Goal: Information Seeking & Learning: Learn about a topic

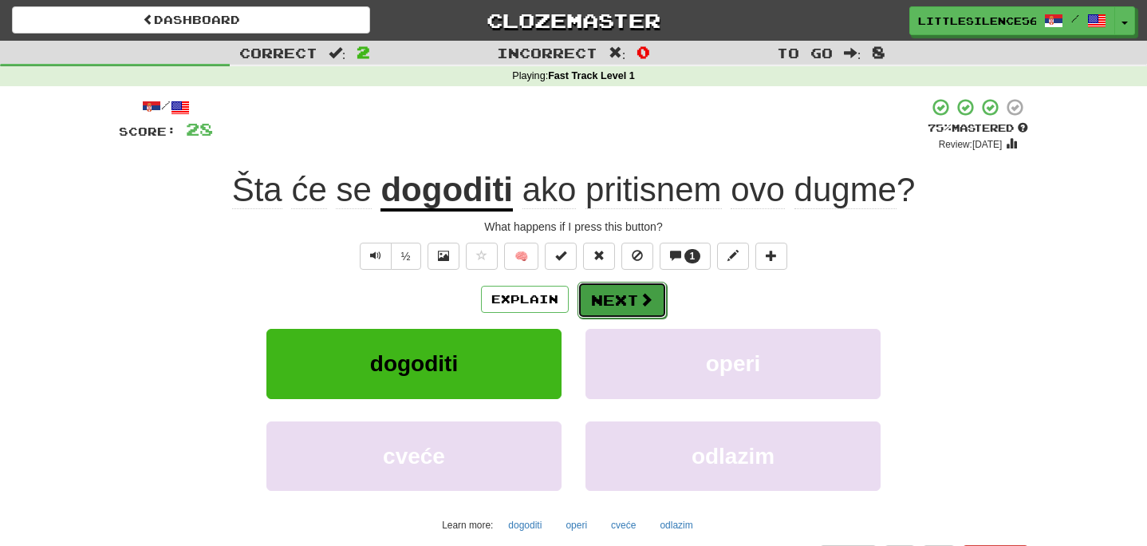
click at [613, 306] on button "Next" at bounding box center [622, 300] width 89 height 37
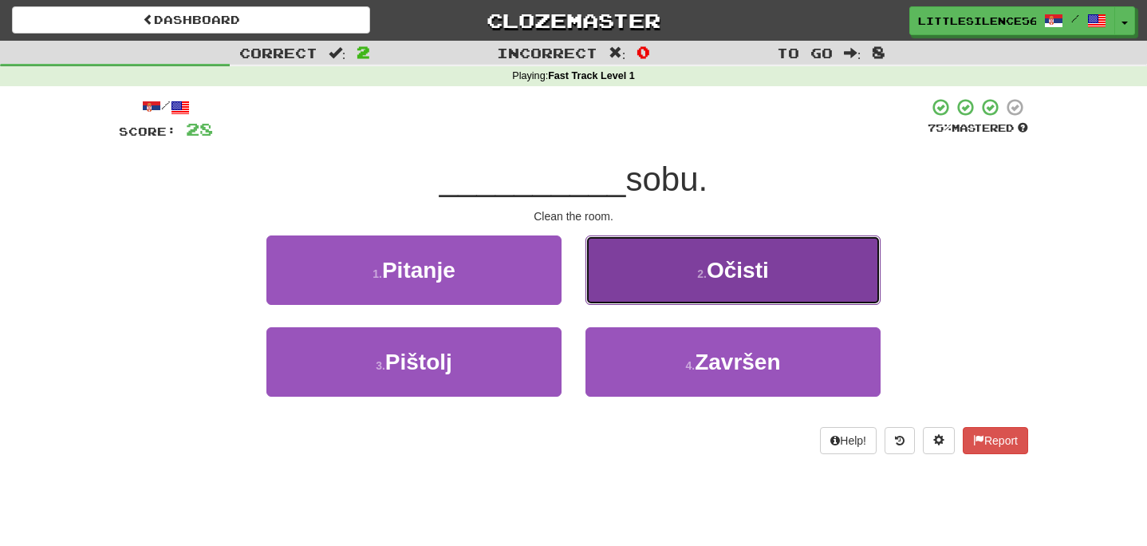
click at [646, 286] on button "2 . Očisti" at bounding box center [733, 269] width 295 height 69
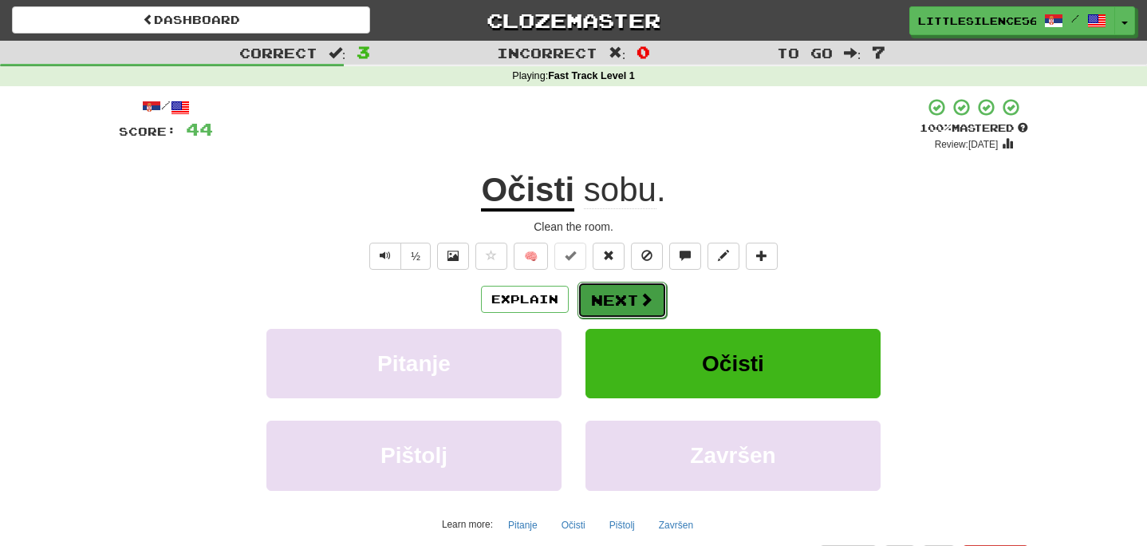
click at [609, 309] on button "Next" at bounding box center [622, 300] width 89 height 37
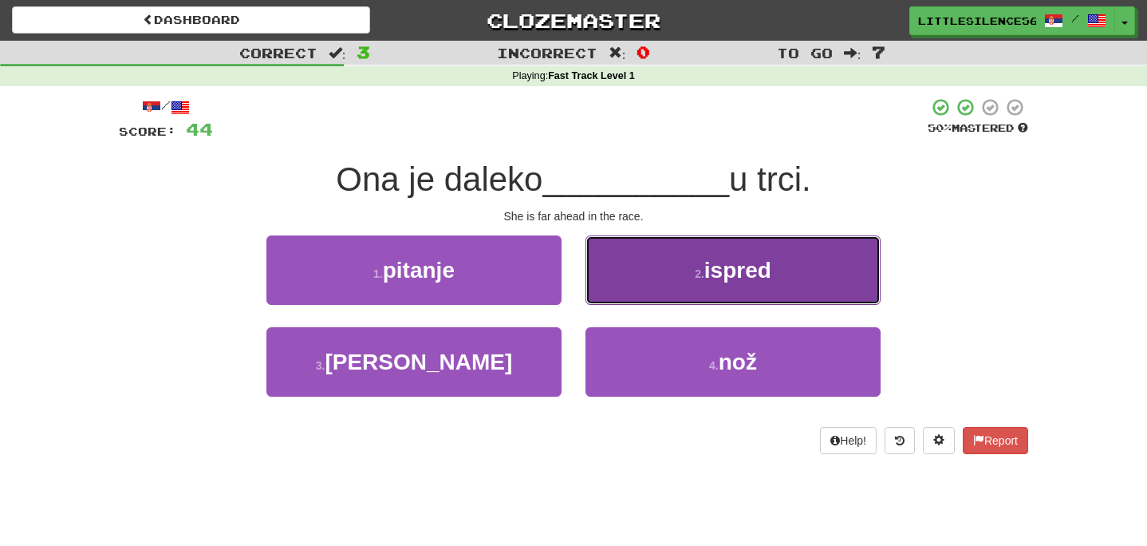
click at [653, 287] on button "2 . ispred" at bounding box center [733, 269] width 295 height 69
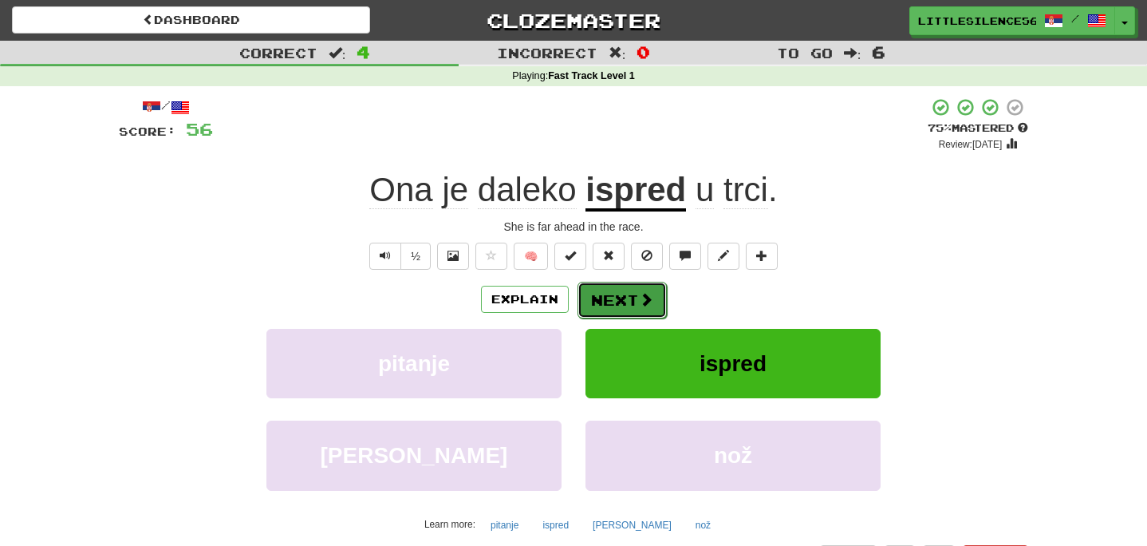
click at [603, 300] on button "Next" at bounding box center [622, 300] width 89 height 37
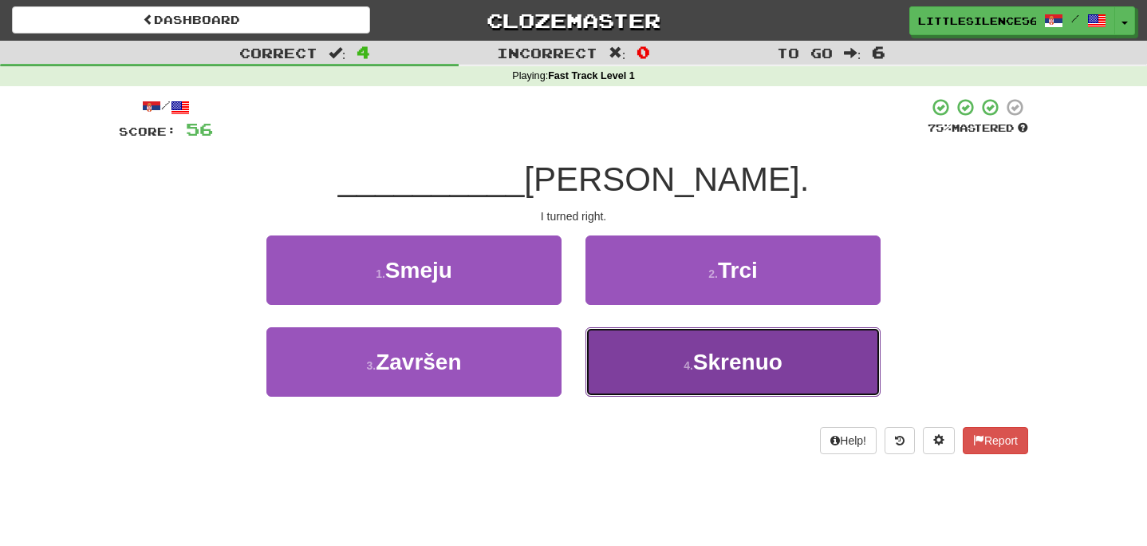
click at [640, 361] on button "4 . Skrenuo" at bounding box center [733, 361] width 295 height 69
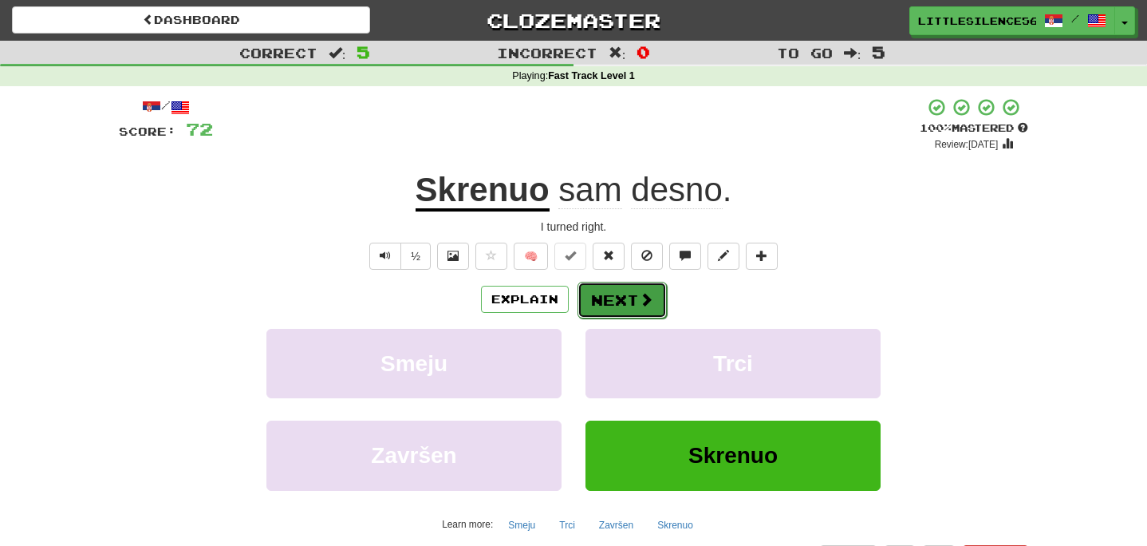
click at [594, 306] on button "Next" at bounding box center [622, 300] width 89 height 37
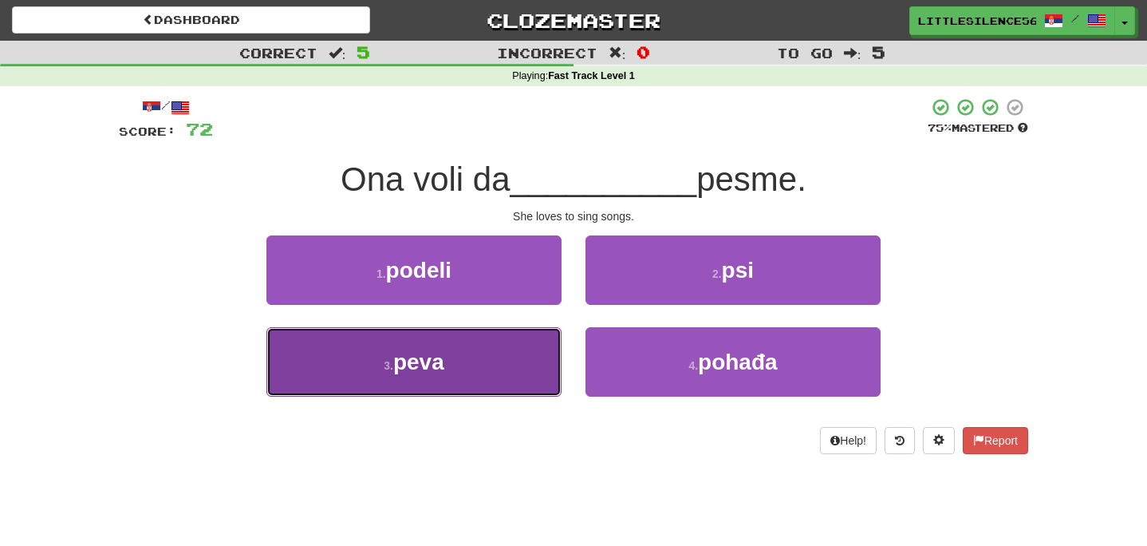
click at [377, 383] on button "3 . peva" at bounding box center [413, 361] width 295 height 69
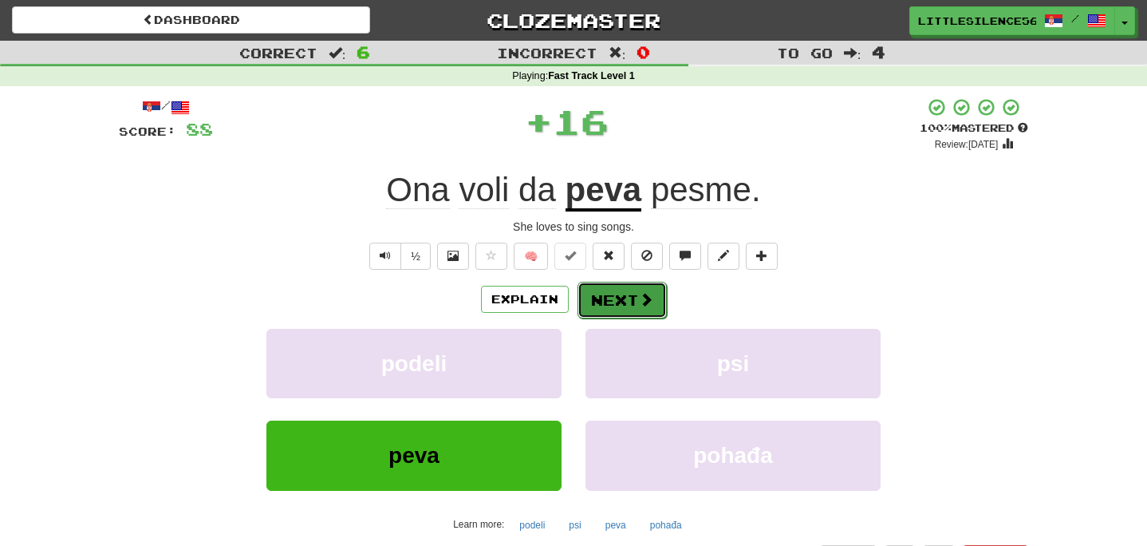
click at [598, 302] on button "Next" at bounding box center [622, 300] width 89 height 37
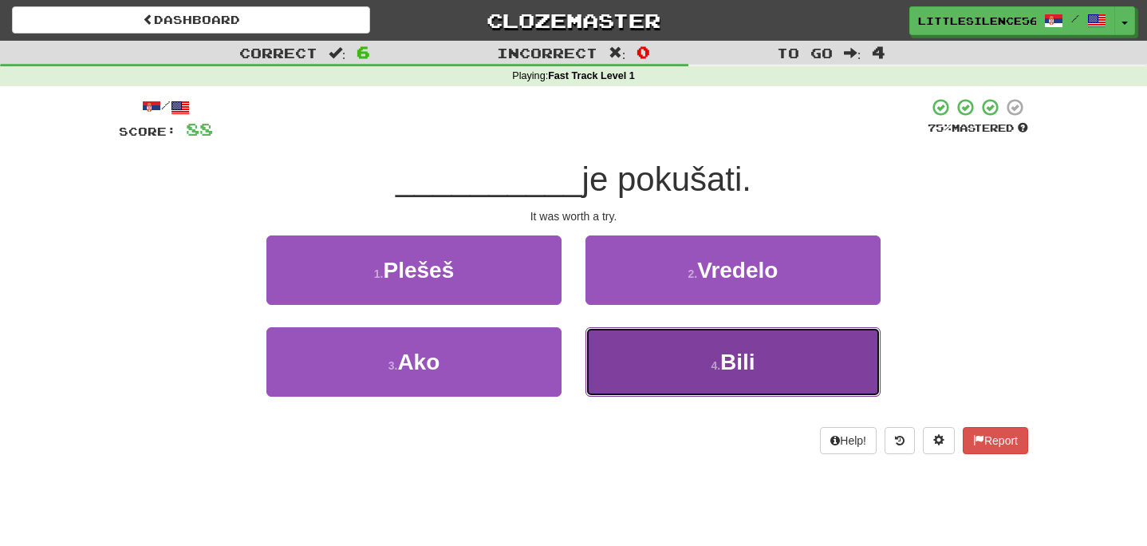
click at [620, 365] on button "4 . Bili" at bounding box center [733, 361] width 295 height 69
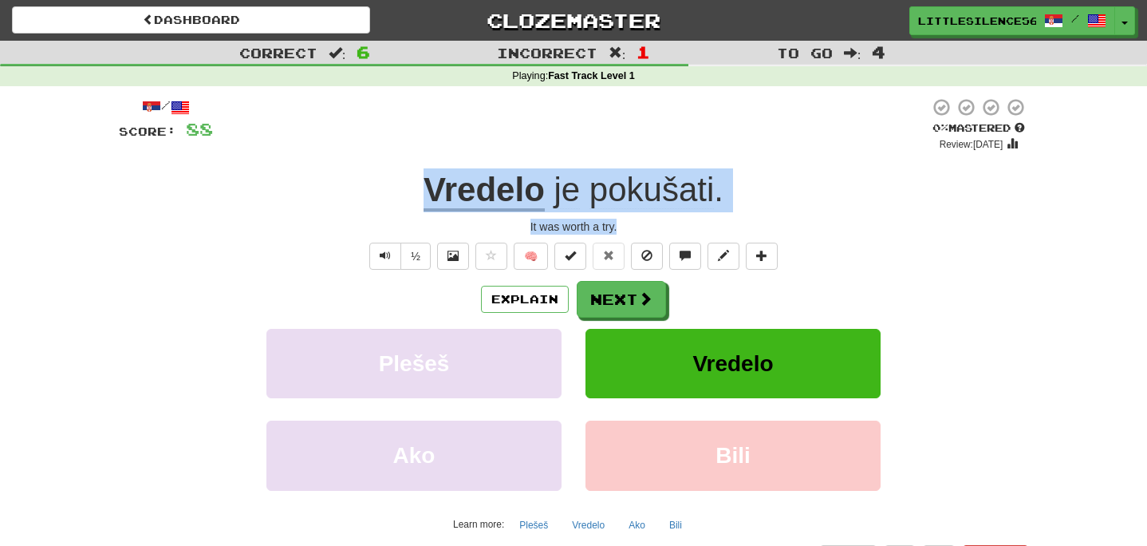
drag, startPoint x: 419, startPoint y: 190, endPoint x: 625, endPoint y: 226, distance: 208.9
click at [625, 226] on div "/ Score: 88 0 % Mastered Review: 2025-08-18 Vredelo je pokušati . It was worth …" at bounding box center [573, 334] width 909 height 474
copy div "Vredelo je pokušati . It was worth a try."
click at [609, 306] on button "Next" at bounding box center [622, 300] width 89 height 37
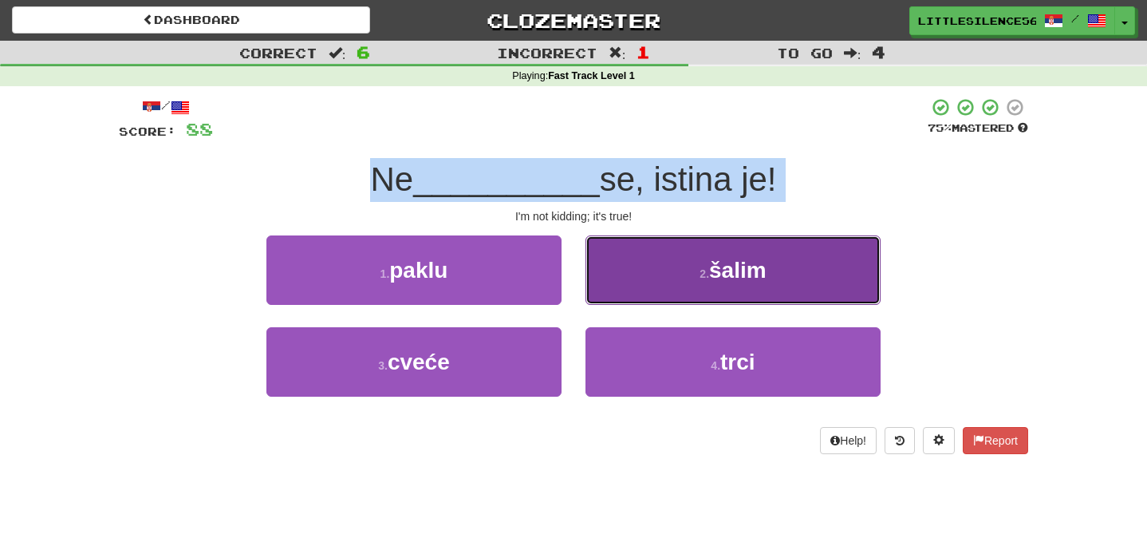
click at [625, 273] on button "2 . šalim" at bounding box center [733, 269] width 295 height 69
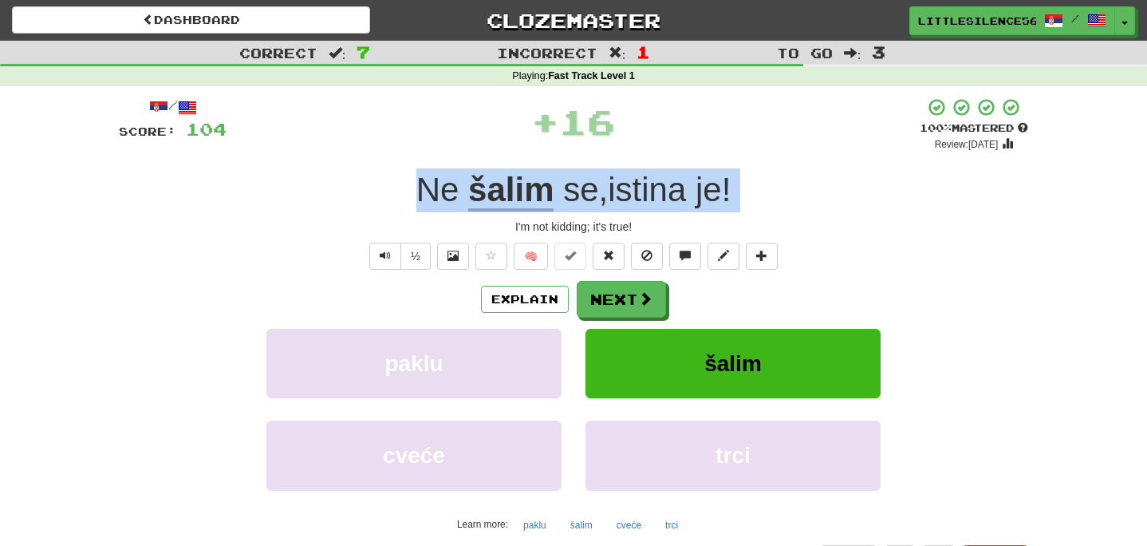
click at [310, 227] on div "I'm not kidding; it's true!" at bounding box center [573, 227] width 909 height 16
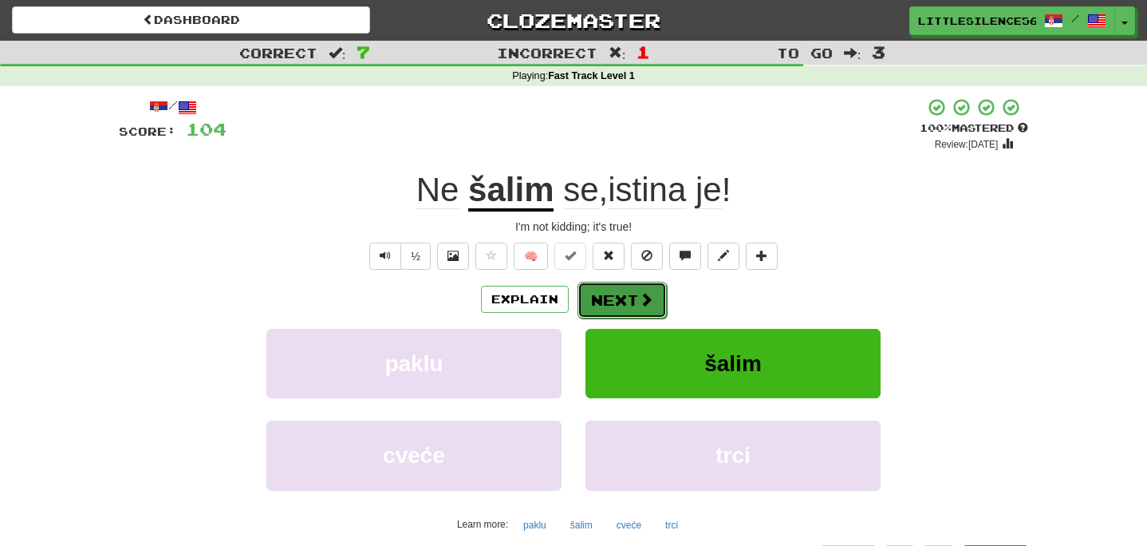
click at [641, 298] on span at bounding box center [646, 299] width 14 height 14
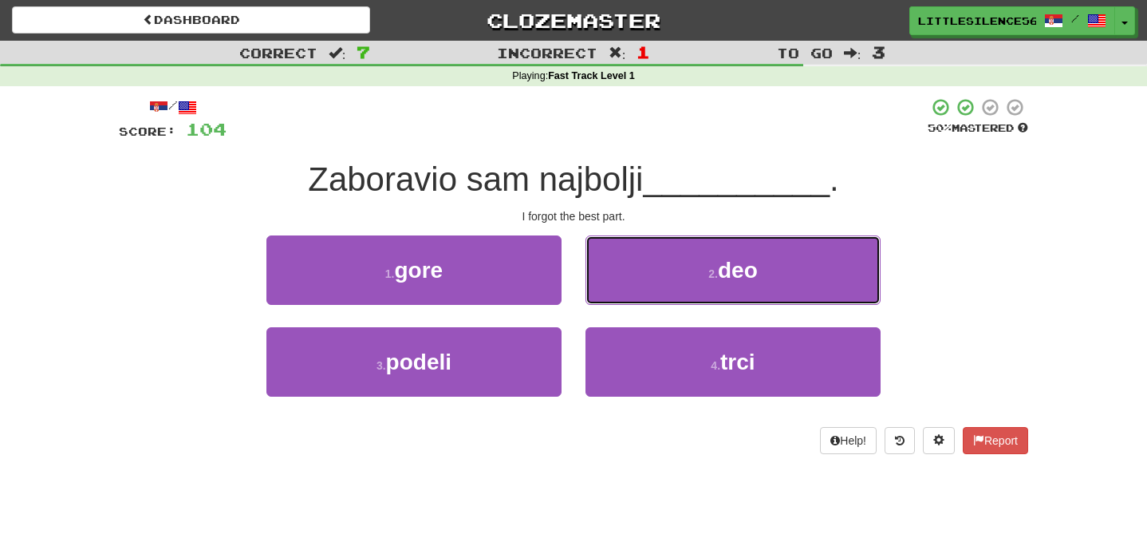
click at [641, 298] on button "2 . deo" at bounding box center [733, 269] width 295 height 69
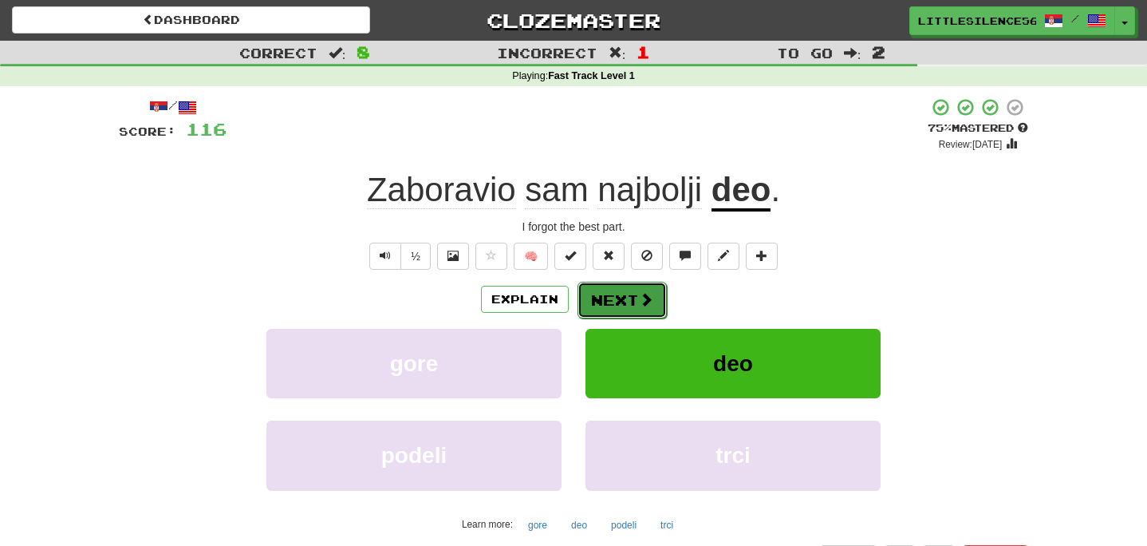
click at [634, 310] on button "Next" at bounding box center [622, 300] width 89 height 37
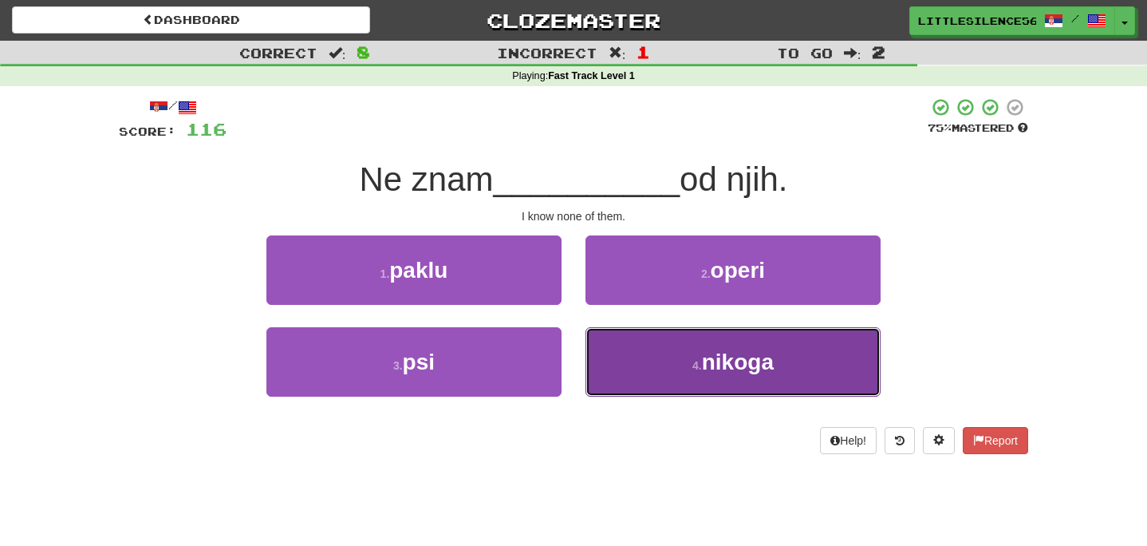
click at [655, 377] on button "4 . nikoga" at bounding box center [733, 361] width 295 height 69
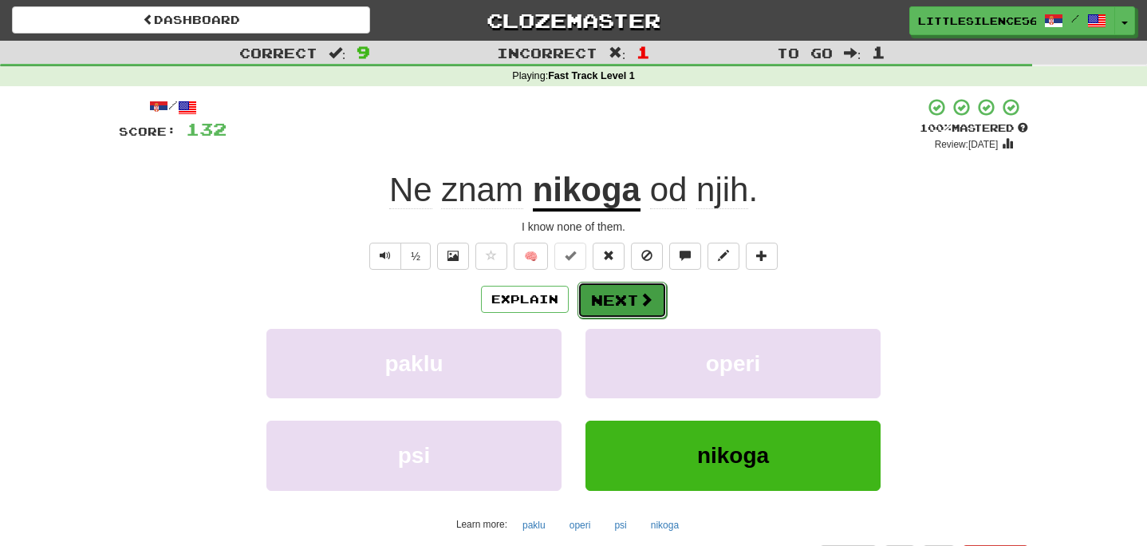
click at [605, 303] on button "Next" at bounding box center [622, 300] width 89 height 37
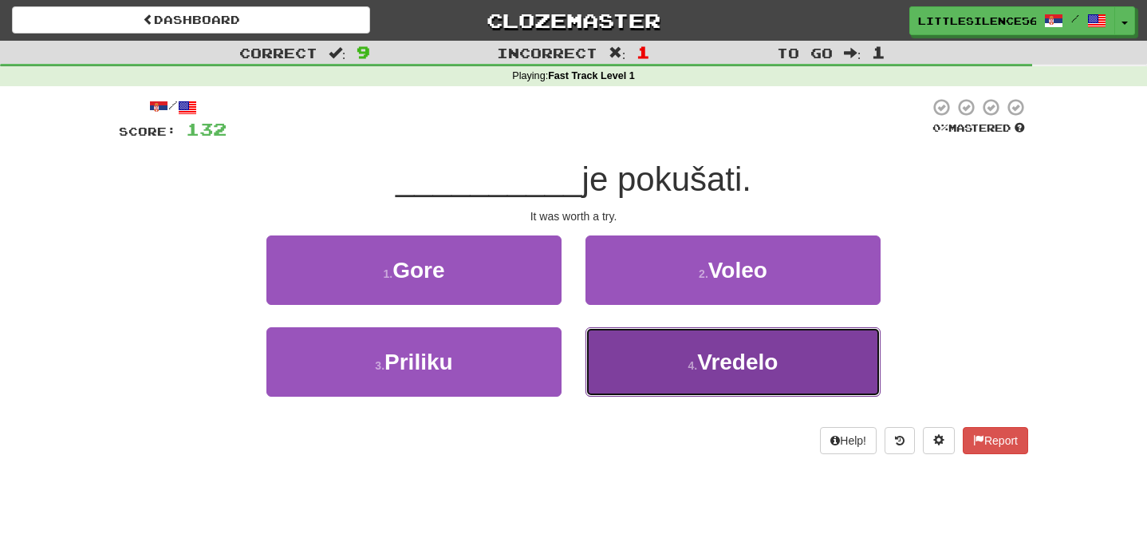
click at [659, 369] on button "4 . Vredelo" at bounding box center [733, 361] width 295 height 69
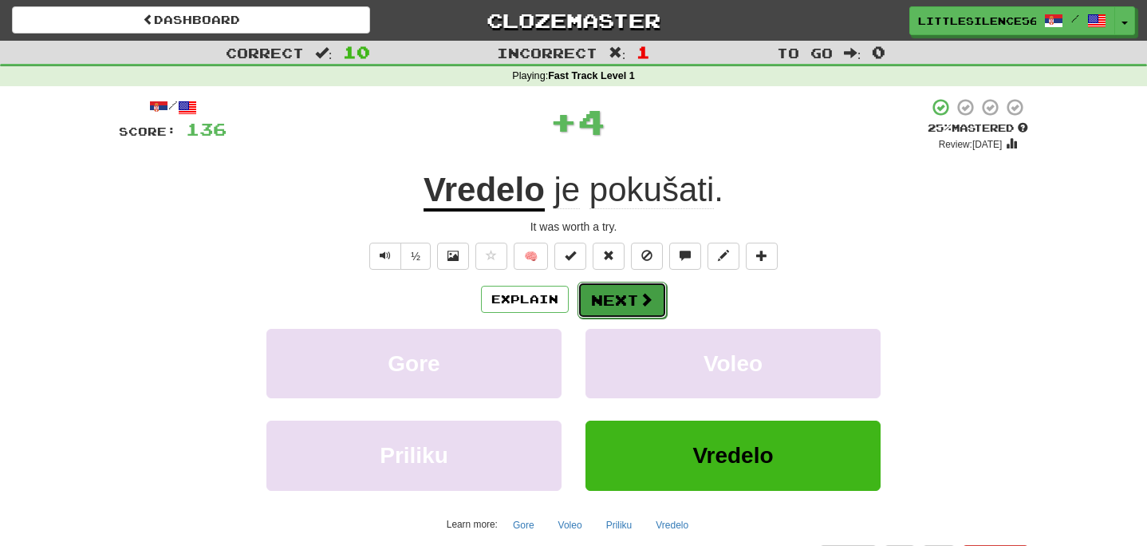
click at [630, 302] on button "Next" at bounding box center [622, 300] width 89 height 37
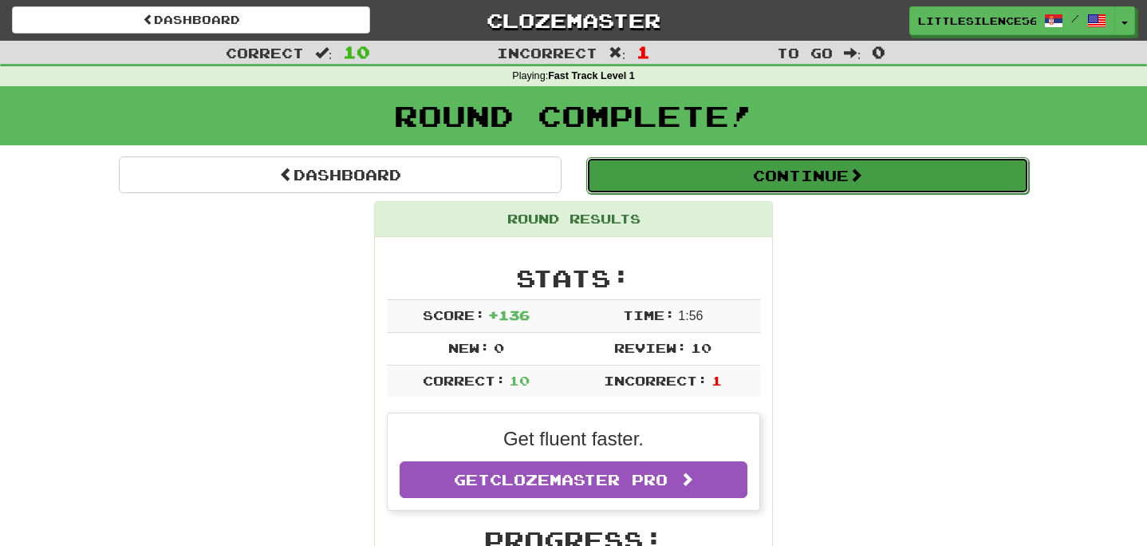
click at [645, 182] on button "Continue" at bounding box center [807, 175] width 443 height 37
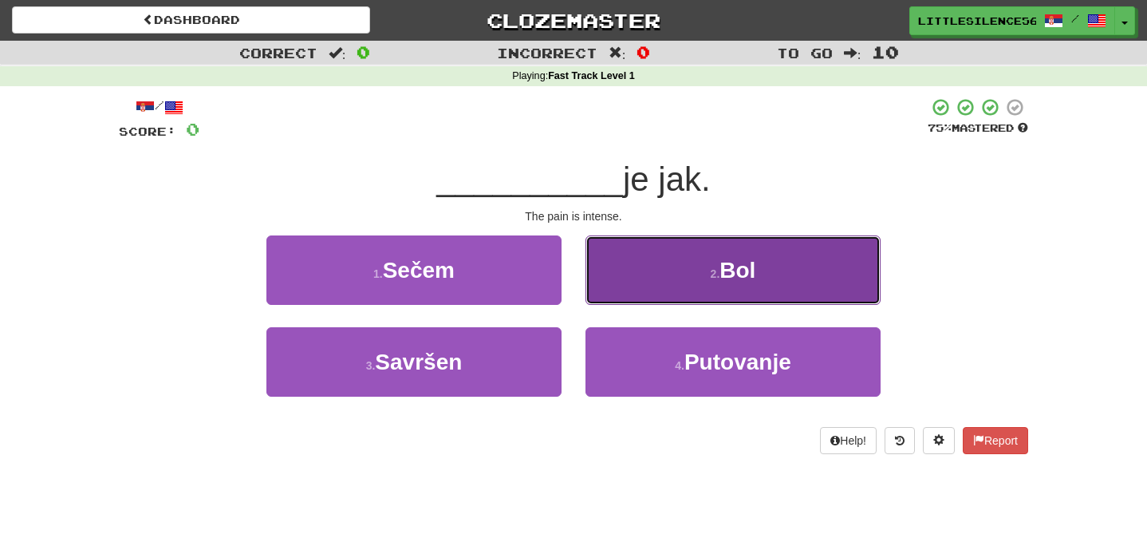
click at [645, 269] on button "2 . Bol" at bounding box center [733, 269] width 295 height 69
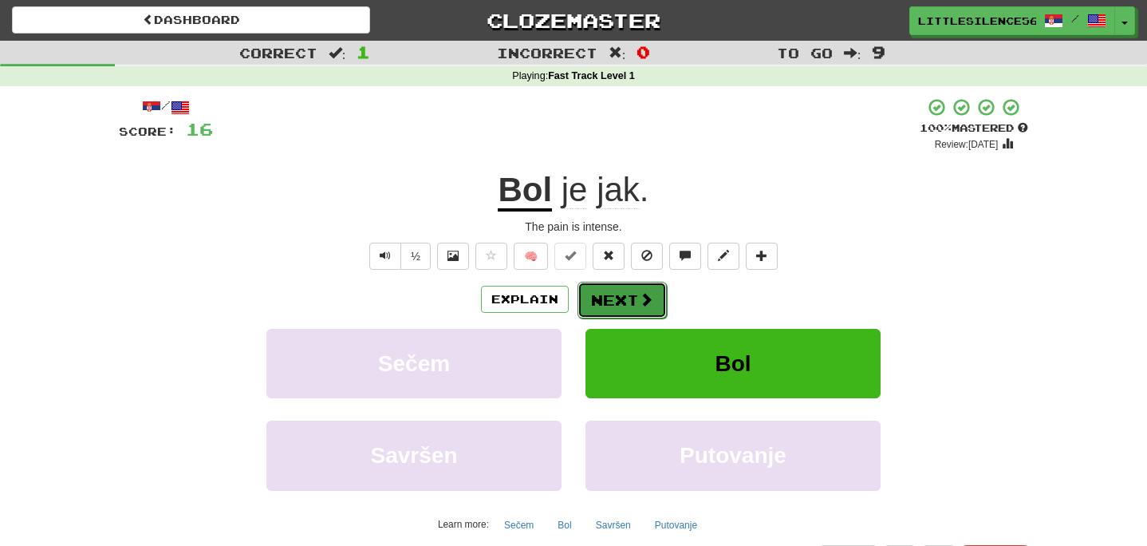
click at [623, 299] on button "Next" at bounding box center [622, 300] width 89 height 37
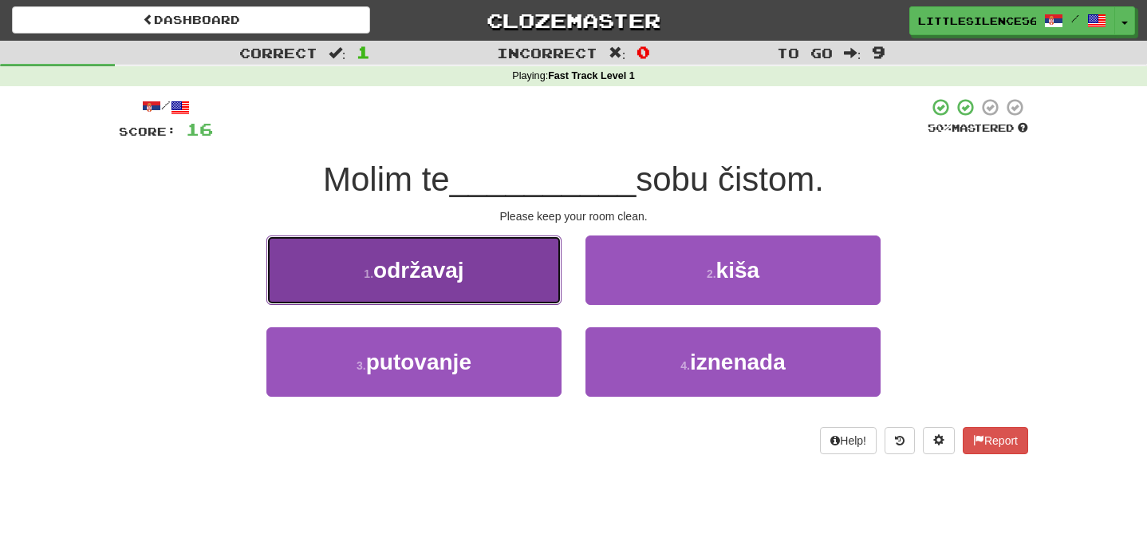
click at [531, 273] on button "1 . održavaj" at bounding box center [413, 269] width 295 height 69
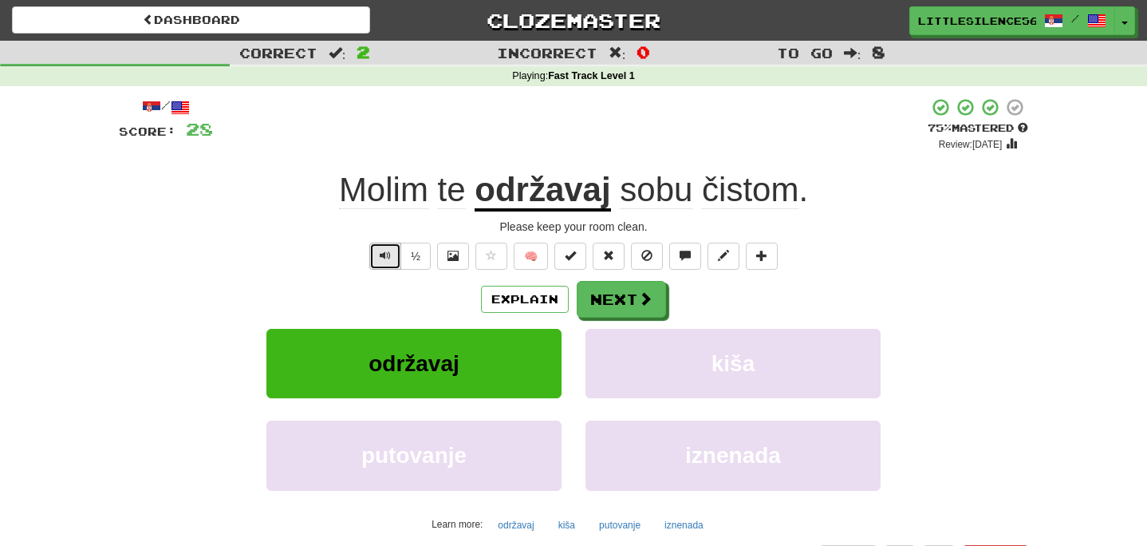
click at [386, 258] on span "Text-to-speech controls" at bounding box center [385, 255] width 11 height 11
click at [393, 258] on button "Text-to-speech controls" at bounding box center [385, 256] width 32 height 27
click at [628, 306] on button "Next" at bounding box center [622, 300] width 89 height 37
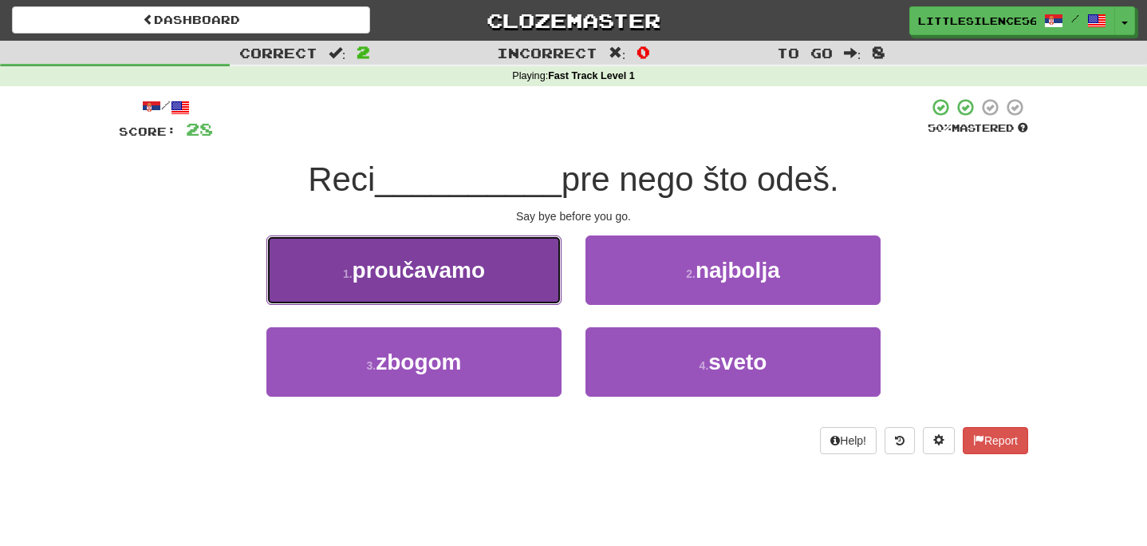
click at [491, 282] on button "1 . proučavamo" at bounding box center [413, 269] width 295 height 69
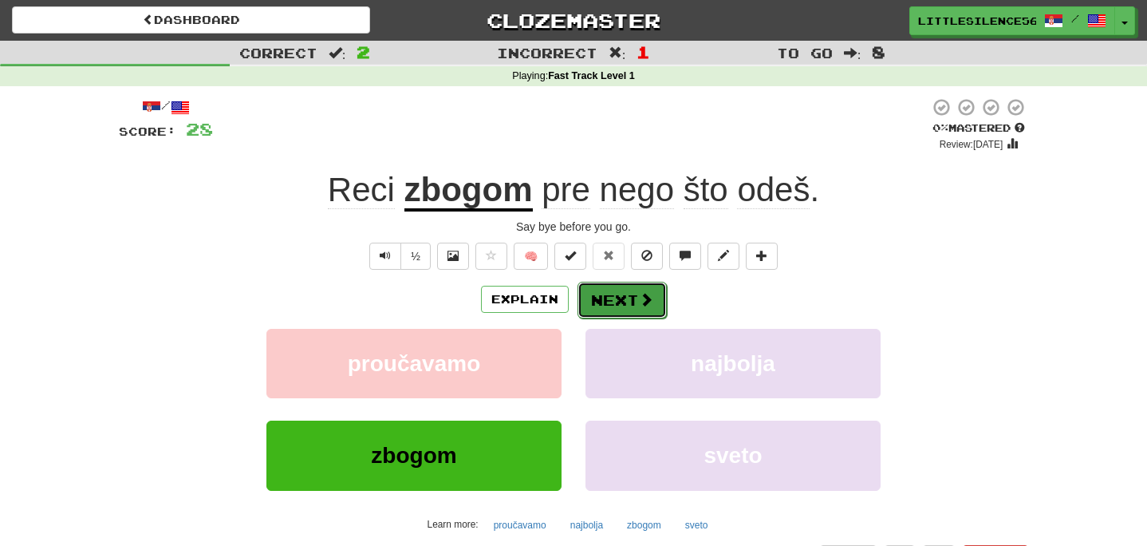
click at [608, 315] on button "Next" at bounding box center [622, 300] width 89 height 37
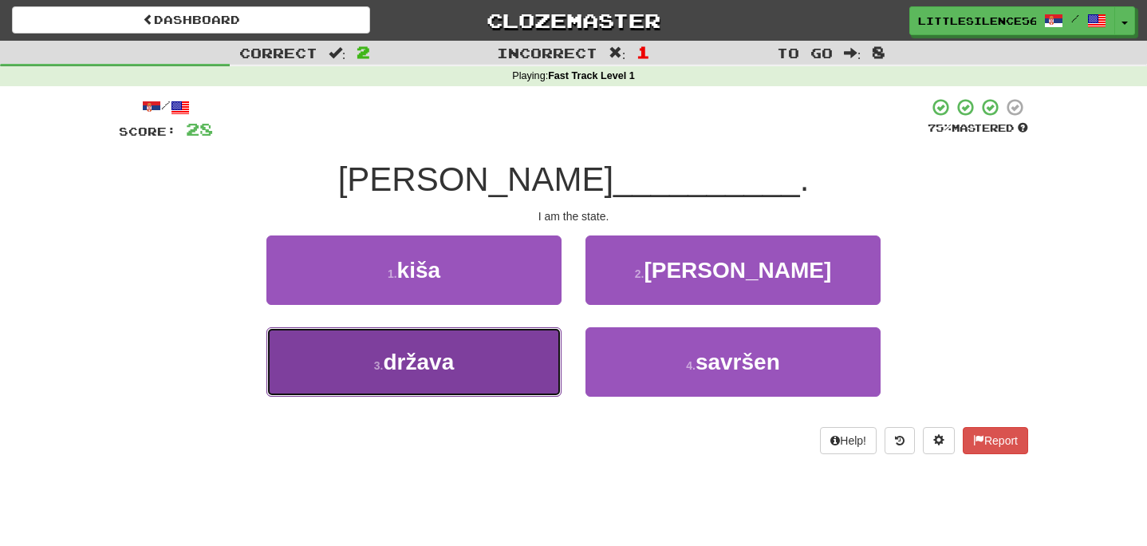
click at [548, 369] on button "3 . država" at bounding box center [413, 361] width 295 height 69
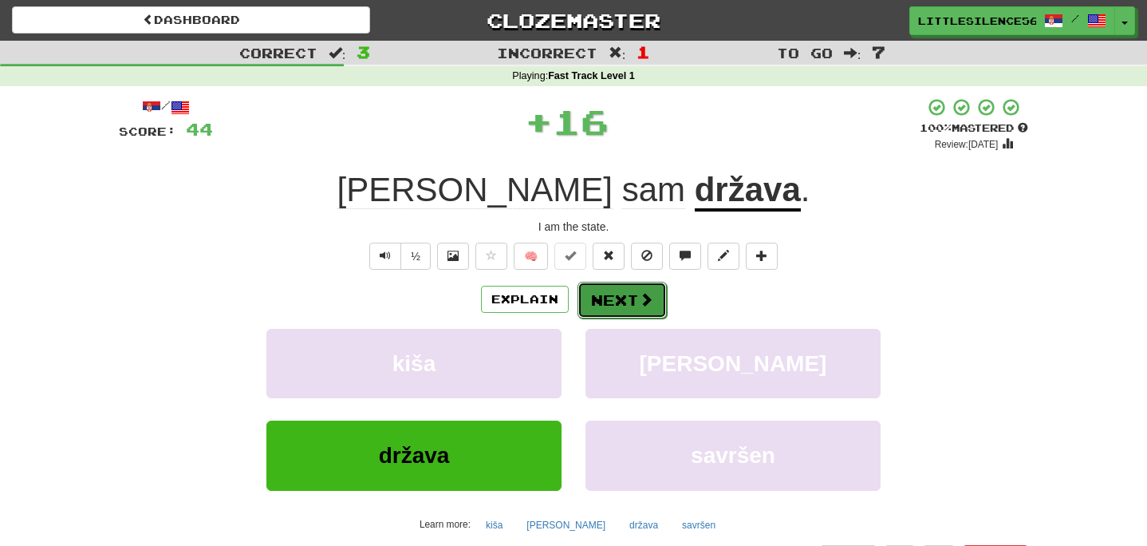
click at [626, 306] on button "Next" at bounding box center [622, 300] width 89 height 37
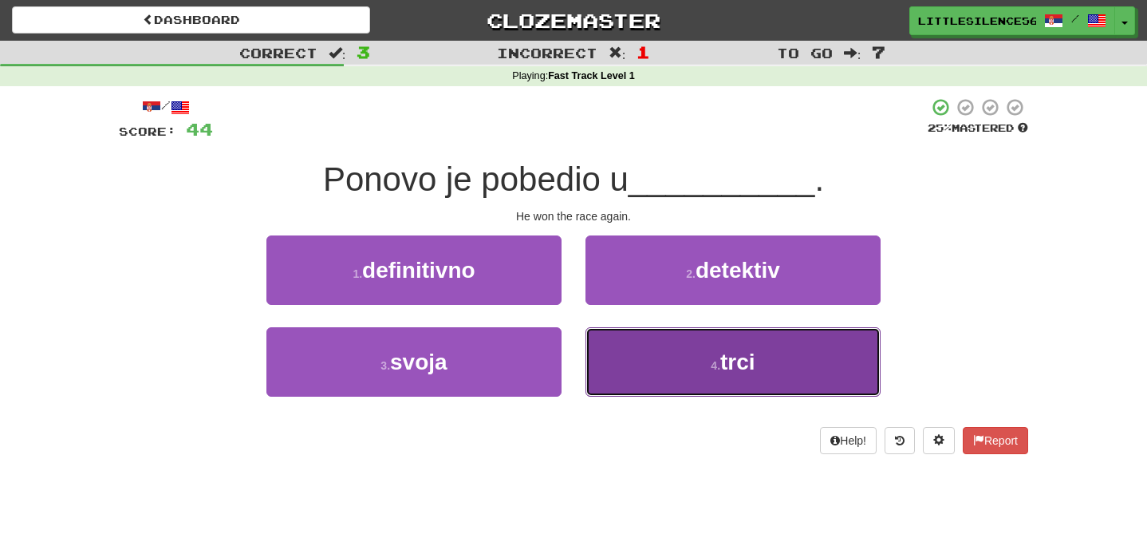
click at [649, 376] on button "4 . trci" at bounding box center [733, 361] width 295 height 69
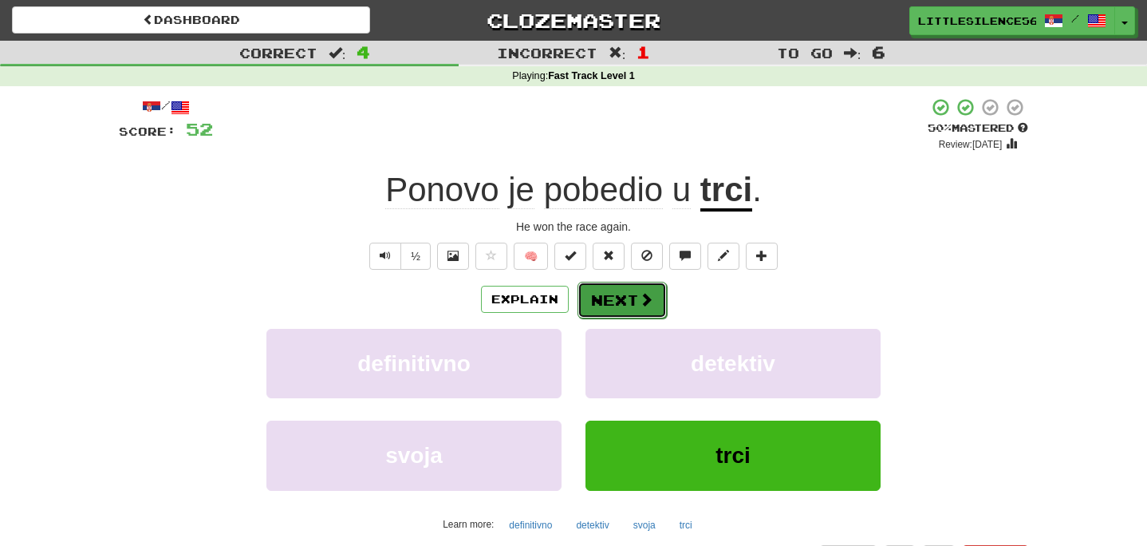
click at [622, 302] on button "Next" at bounding box center [622, 300] width 89 height 37
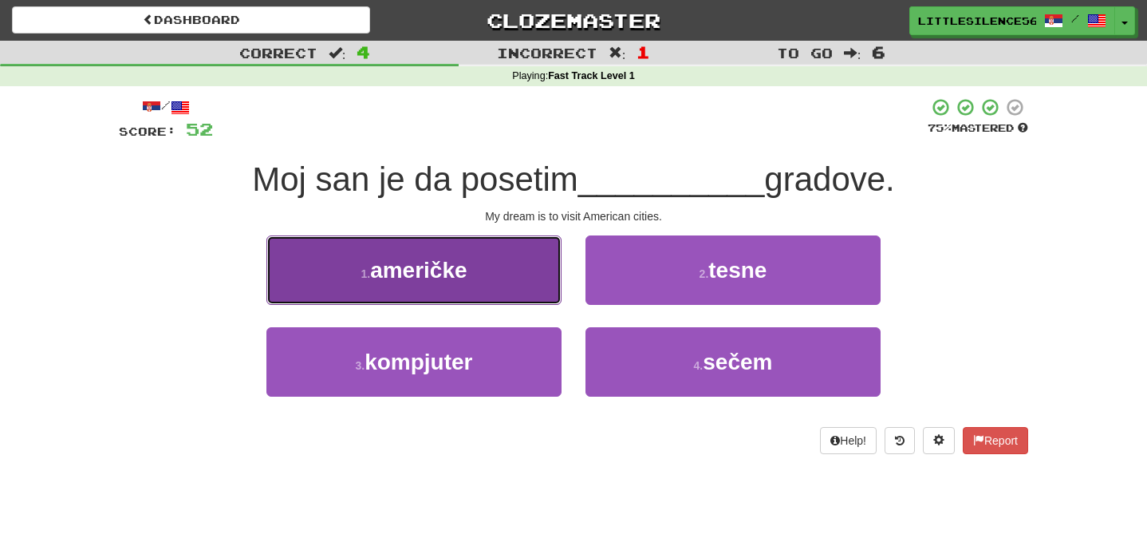
click at [532, 274] on button "1 . američke" at bounding box center [413, 269] width 295 height 69
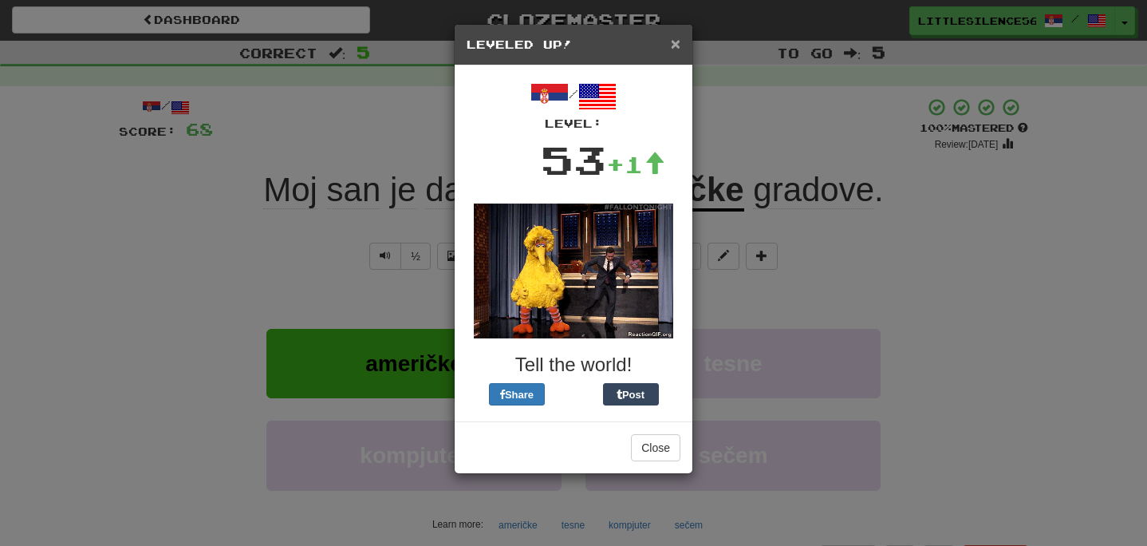
click at [677, 50] on span "×" at bounding box center [676, 43] width 10 height 18
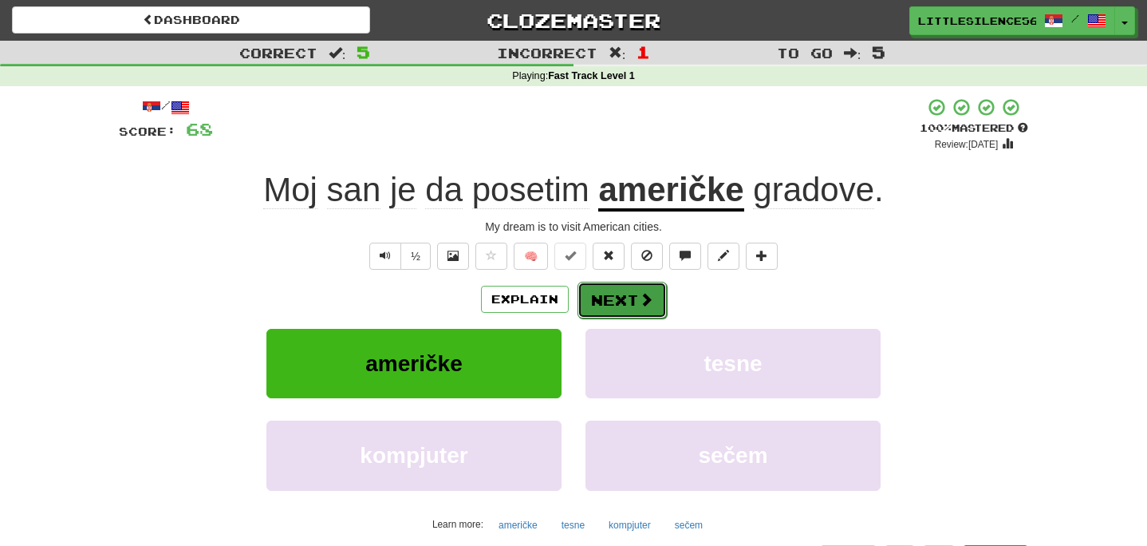
click at [629, 306] on button "Next" at bounding box center [622, 300] width 89 height 37
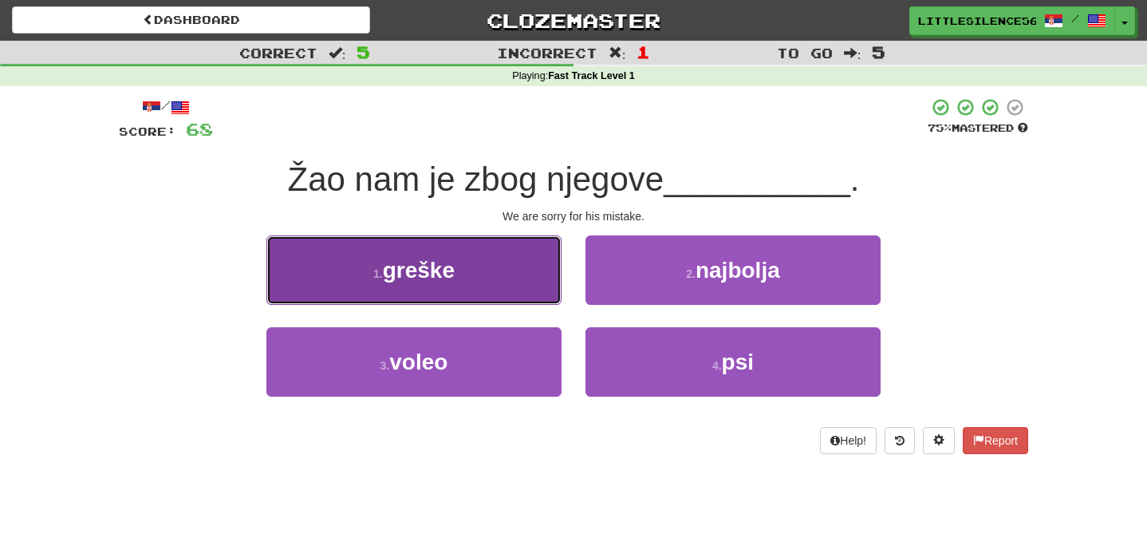
click at [538, 283] on button "1 . greške" at bounding box center [413, 269] width 295 height 69
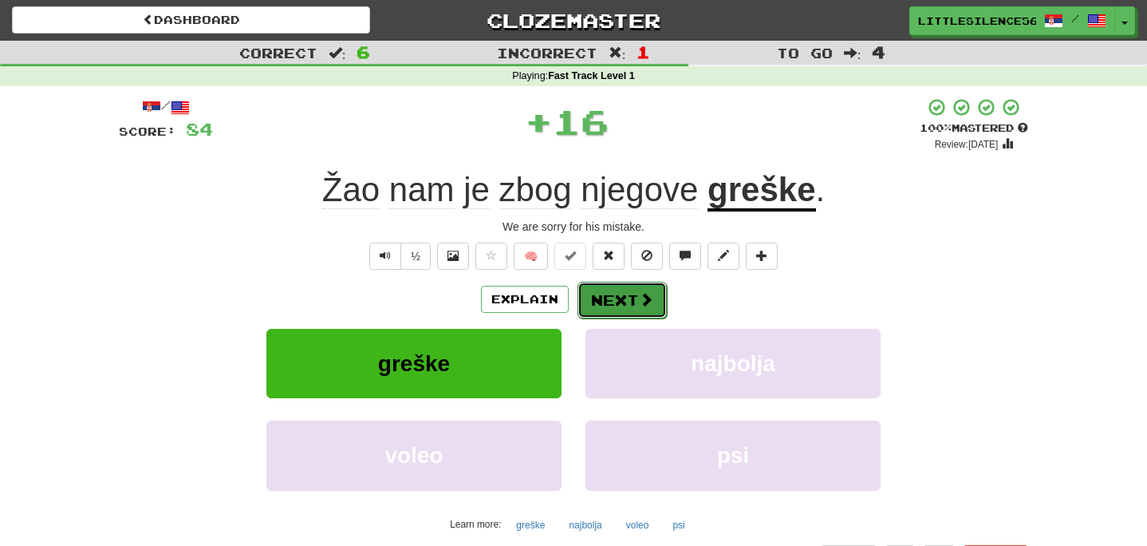
click at [610, 306] on button "Next" at bounding box center [622, 300] width 89 height 37
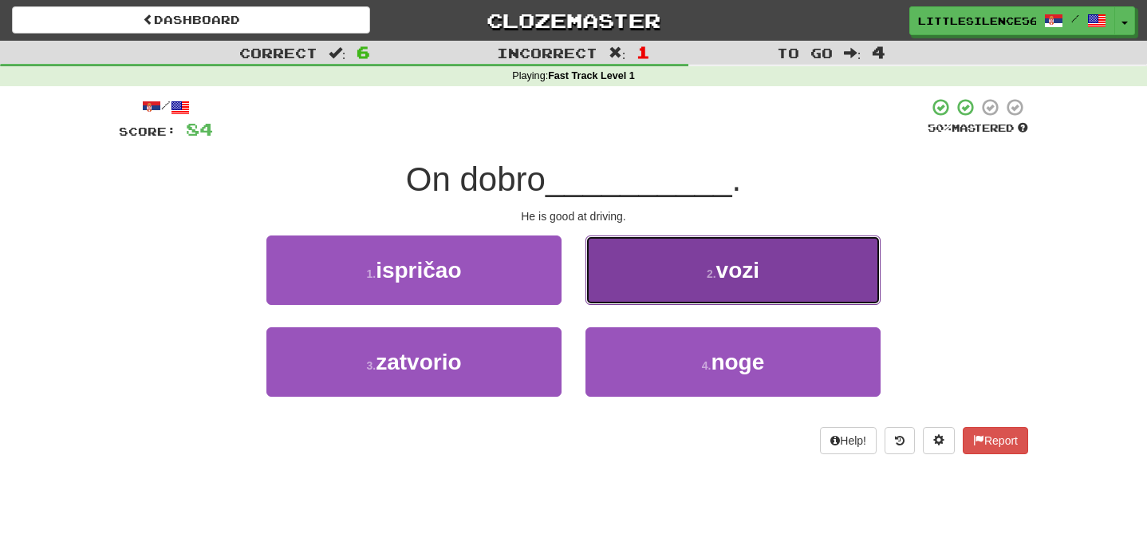
click at [630, 275] on button "2 . vozi" at bounding box center [733, 269] width 295 height 69
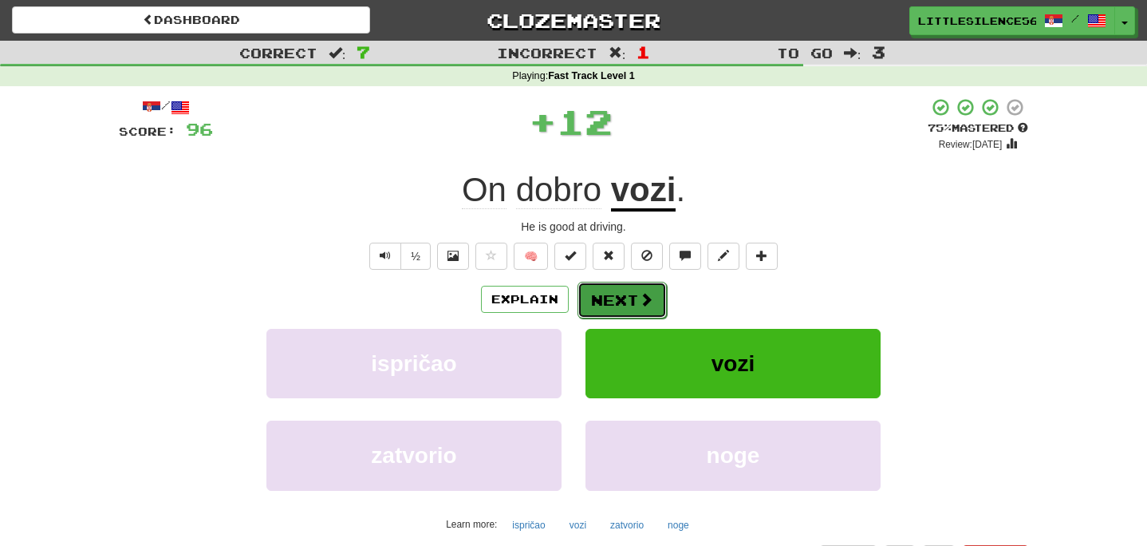
click at [621, 309] on button "Next" at bounding box center [622, 300] width 89 height 37
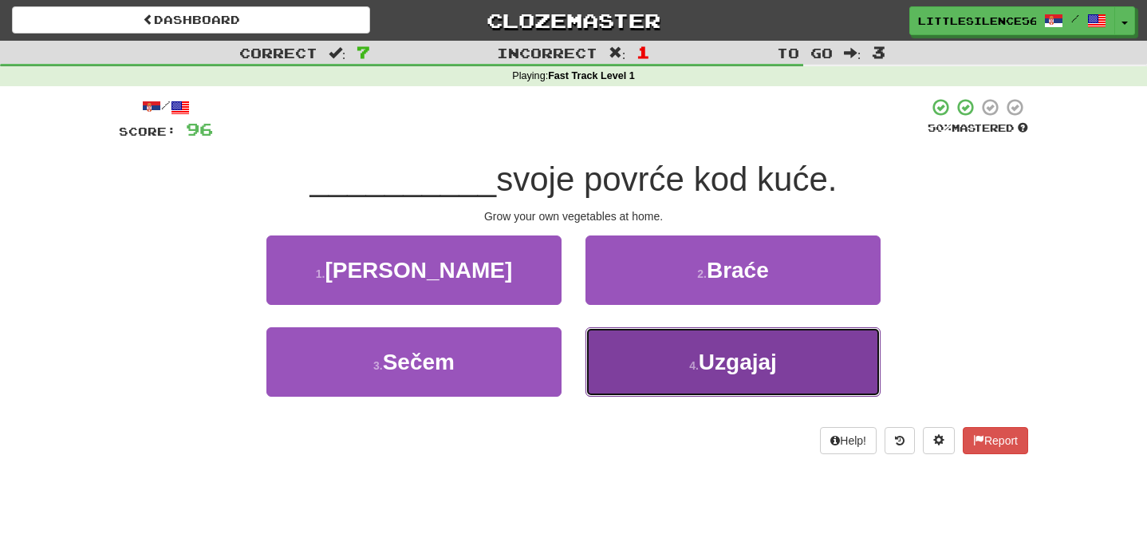
click at [647, 347] on button "4 . Uzgajaj" at bounding box center [733, 361] width 295 height 69
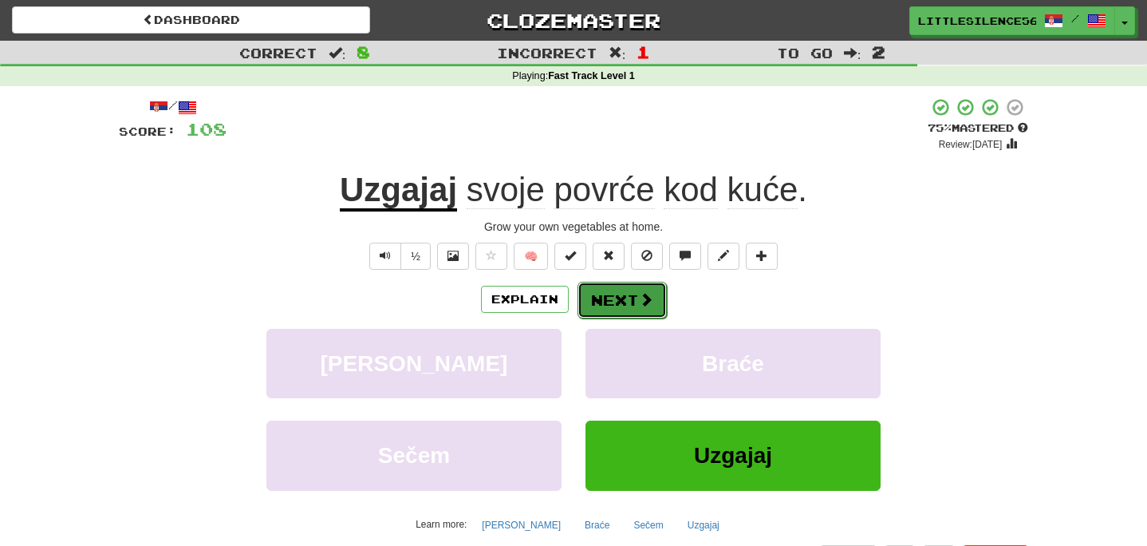
click at [598, 307] on button "Next" at bounding box center [622, 300] width 89 height 37
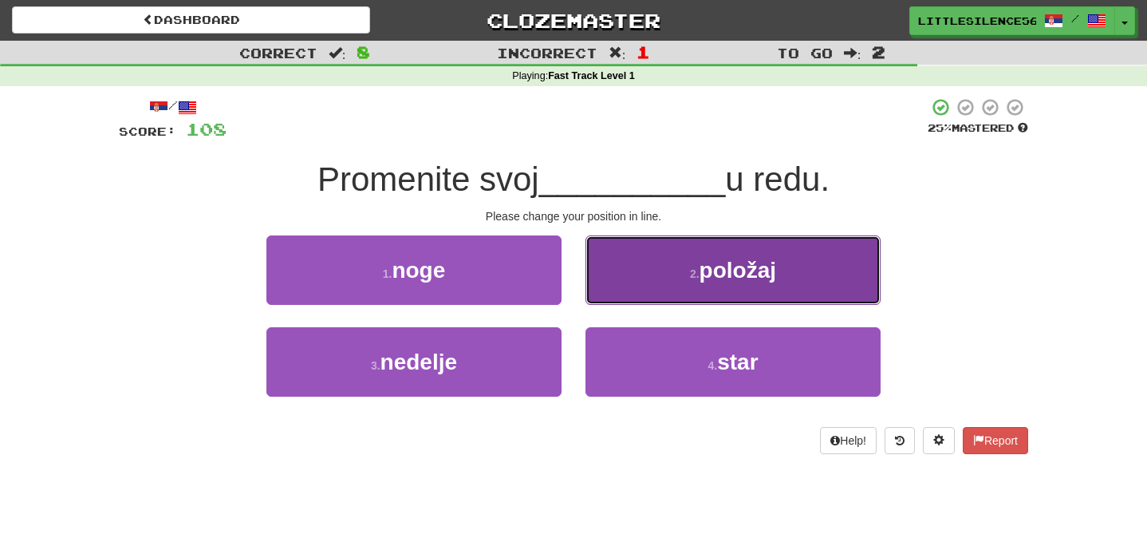
click at [619, 291] on button "2 . položaj" at bounding box center [733, 269] width 295 height 69
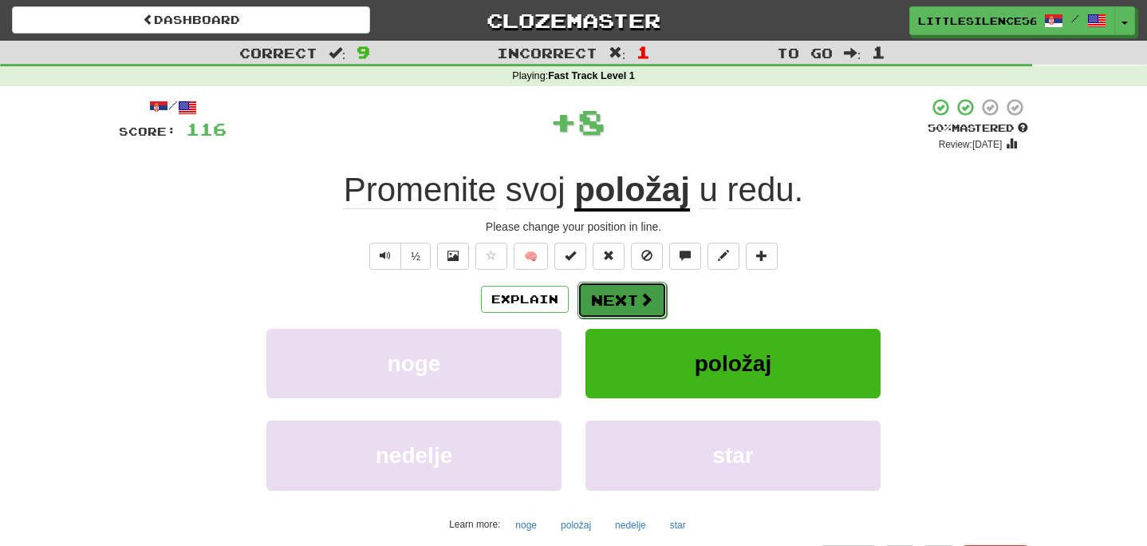
click at [613, 302] on button "Next" at bounding box center [622, 300] width 89 height 37
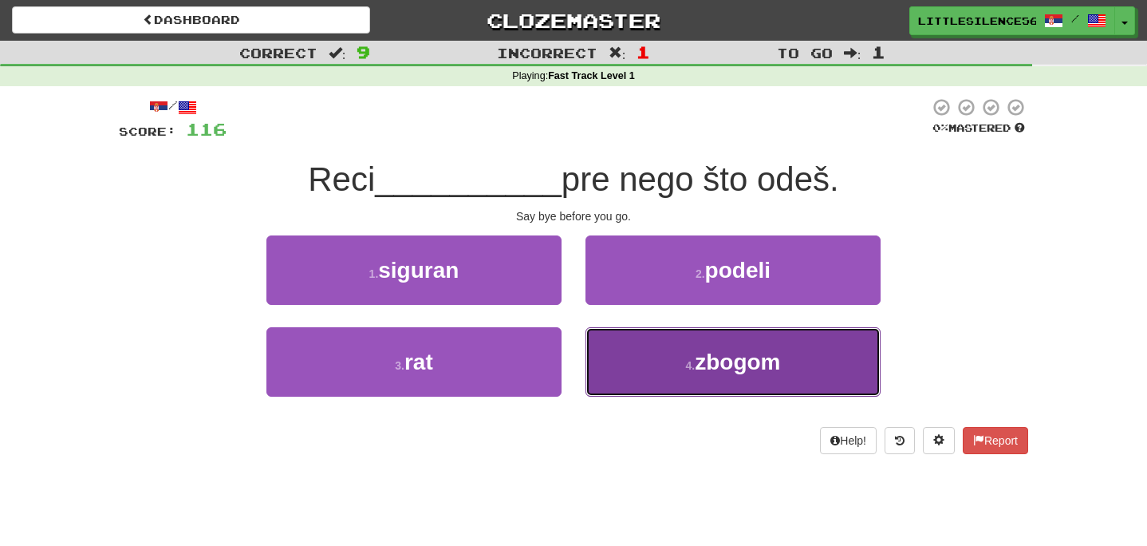
click at [637, 372] on button "4 . zbogom" at bounding box center [733, 361] width 295 height 69
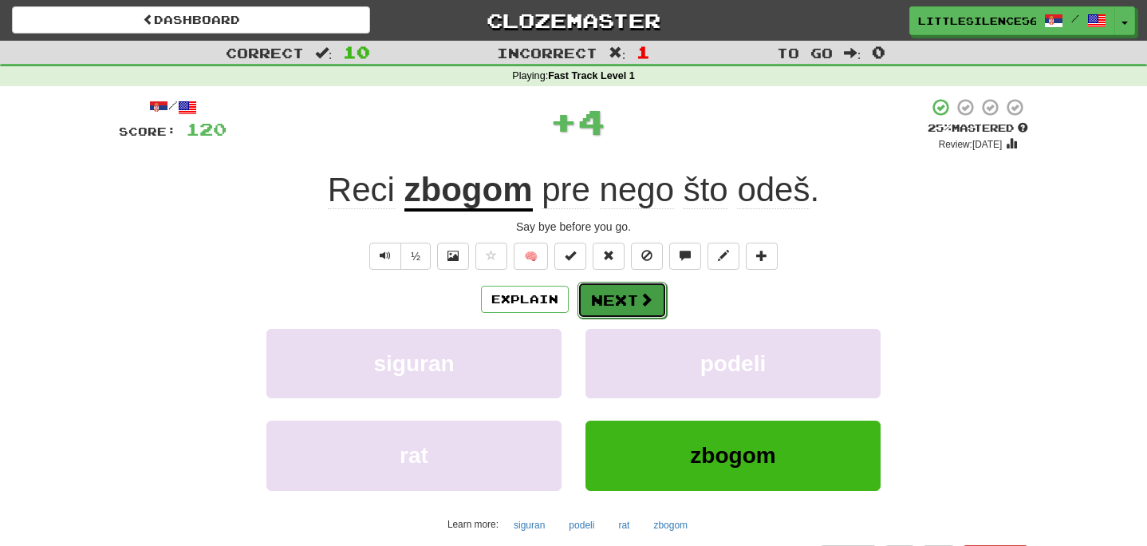
click at [628, 298] on button "Next" at bounding box center [622, 300] width 89 height 37
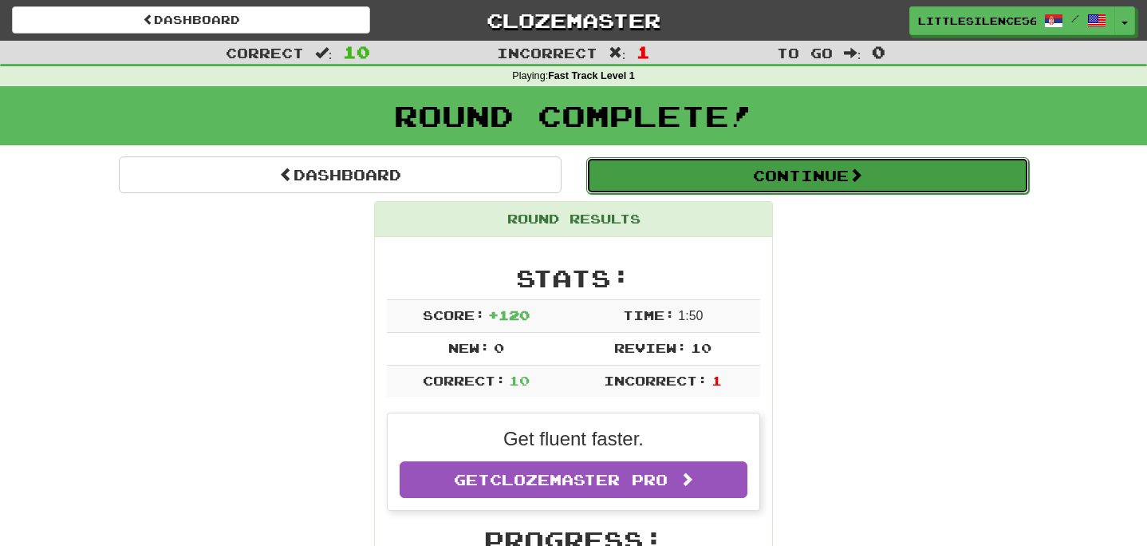
click at [763, 187] on button "Continue" at bounding box center [807, 175] width 443 height 37
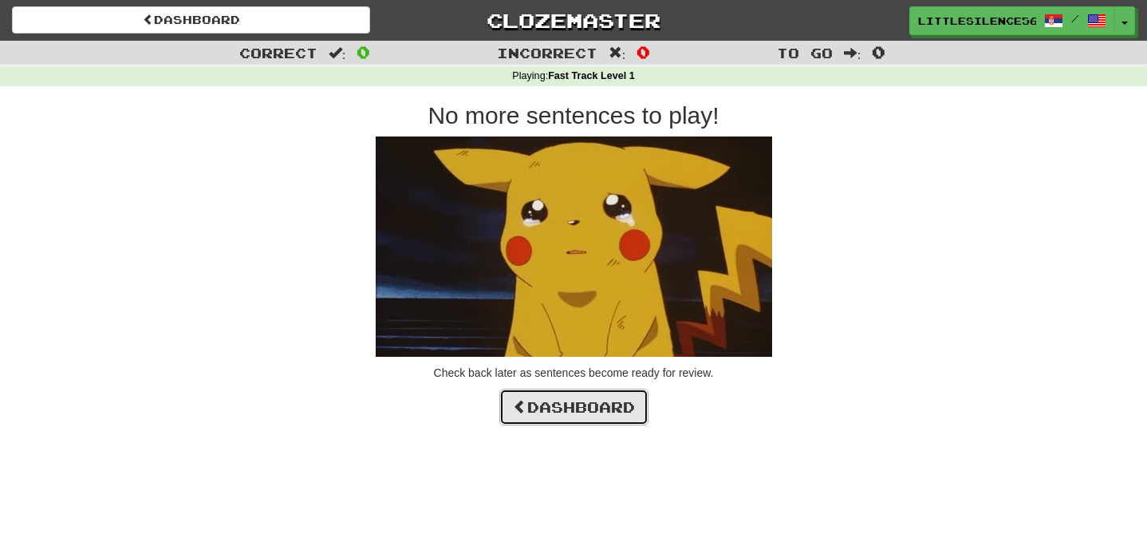
click at [613, 401] on link "Dashboard" at bounding box center [573, 406] width 149 height 37
